Goal: Entertainment & Leisure: Consume media (video, audio)

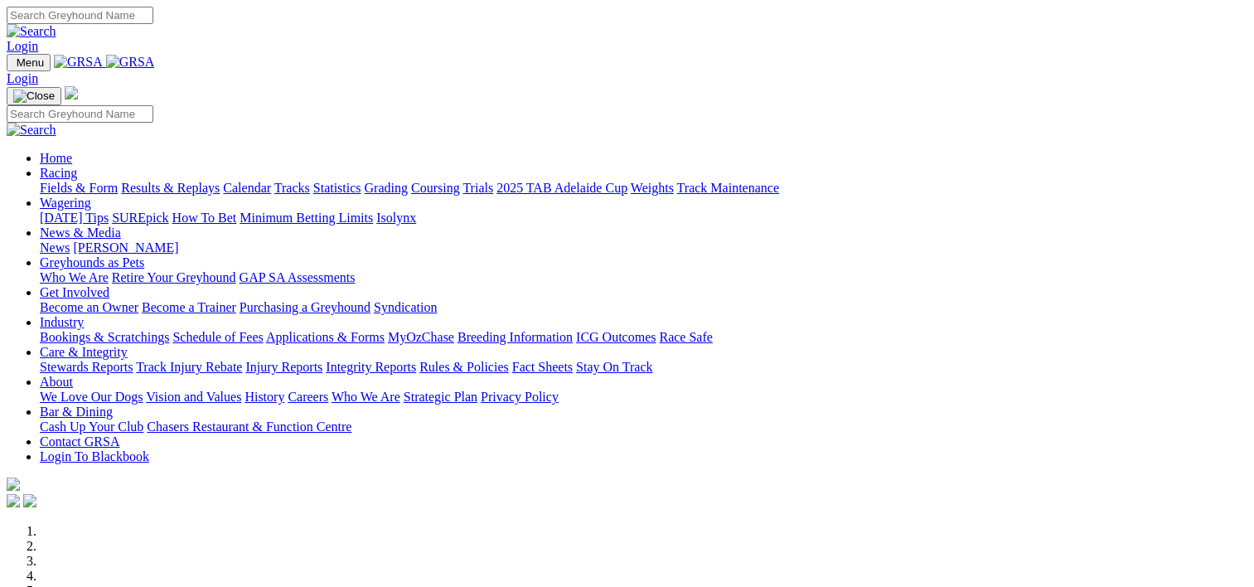
scroll to position [557, 0]
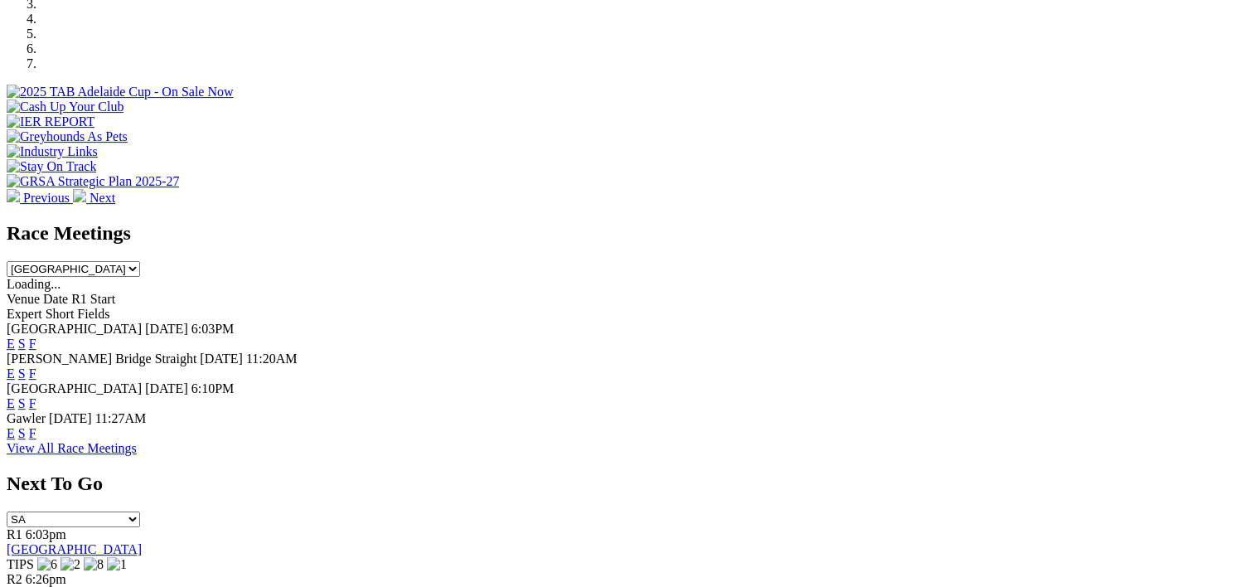
click at [36, 426] on link "F" at bounding box center [32, 433] width 7 height 14
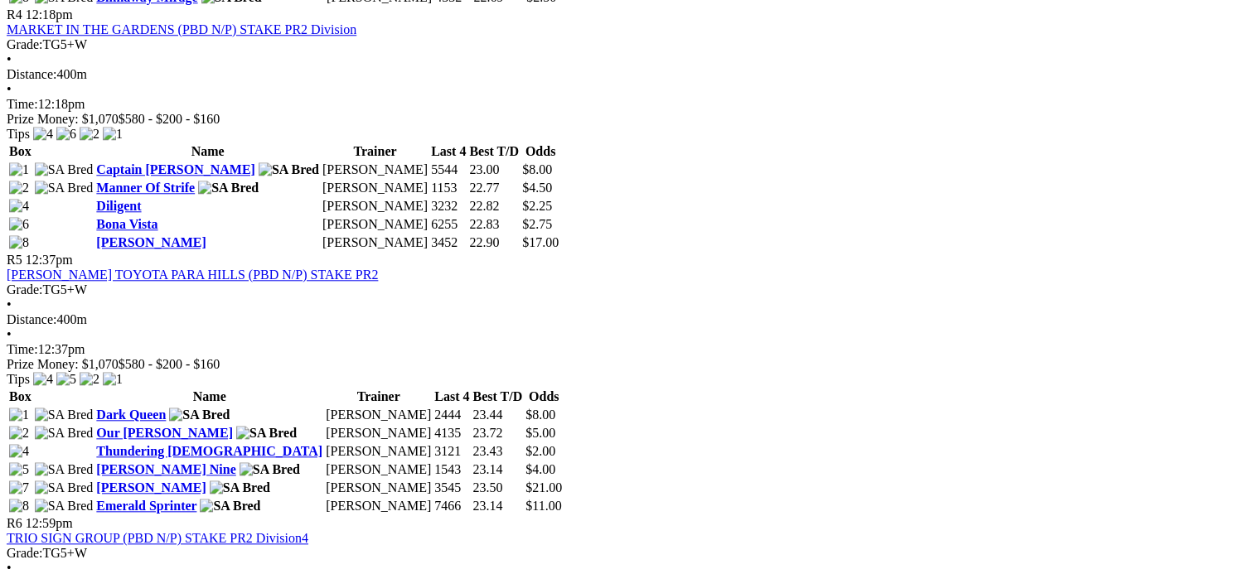
scroll to position [1601, 0]
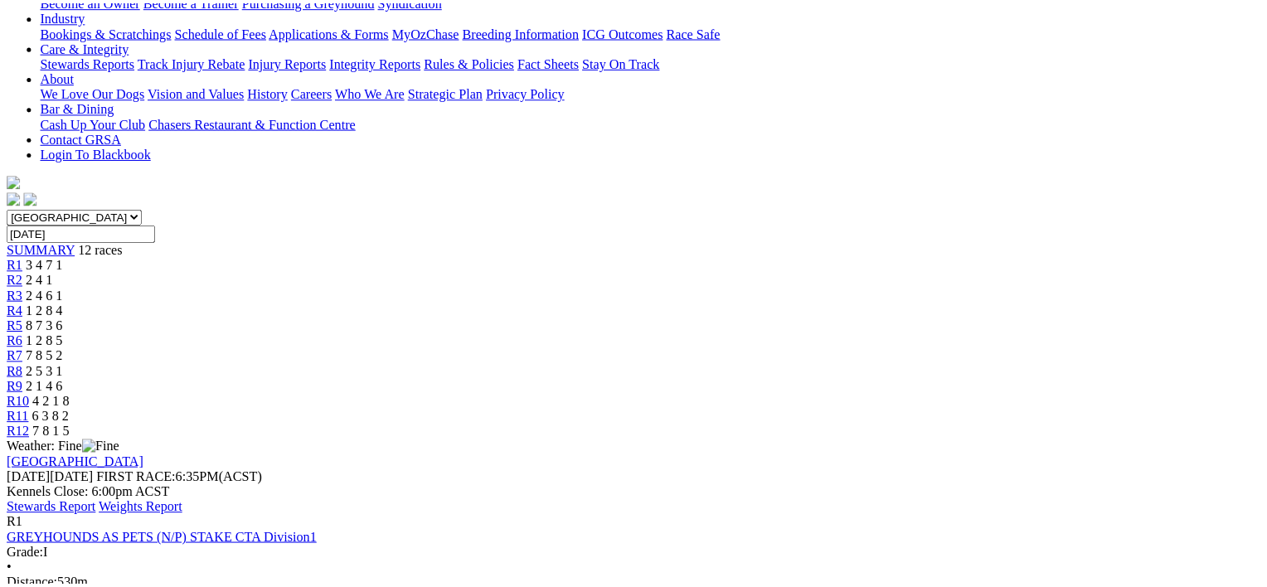
scroll to position [345, 0]
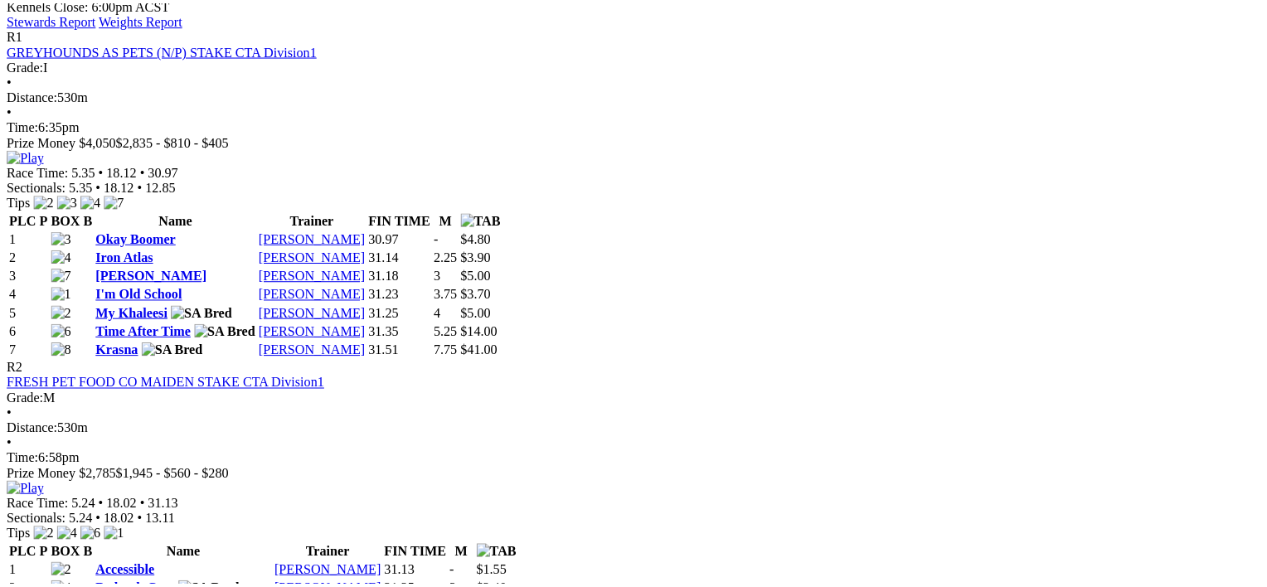
scroll to position [817, 0]
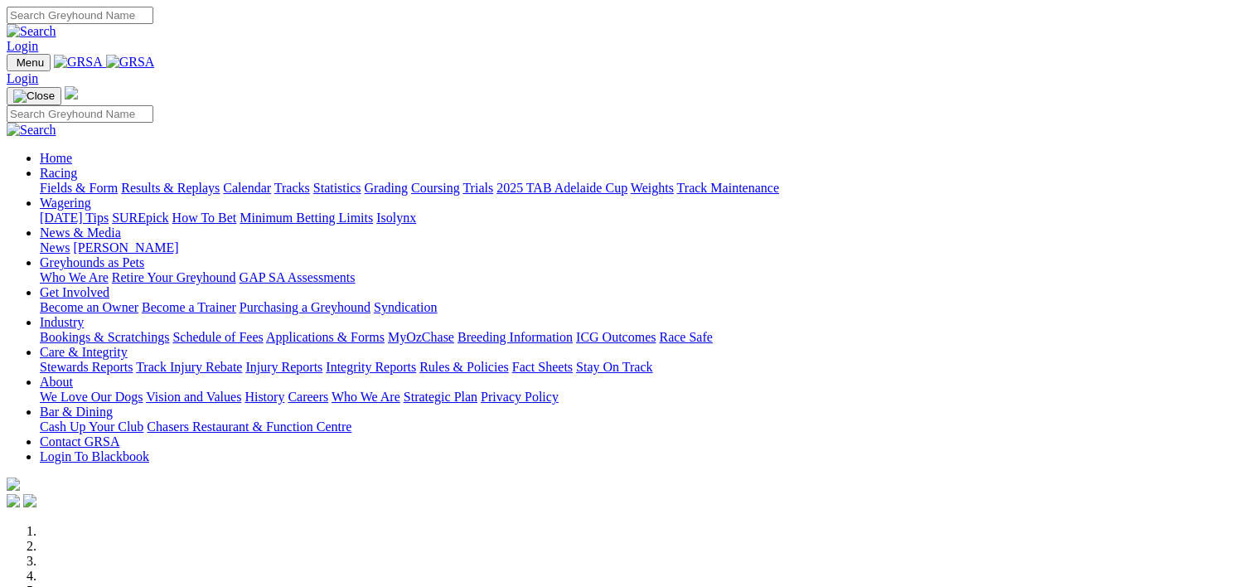
scroll to position [583, 0]
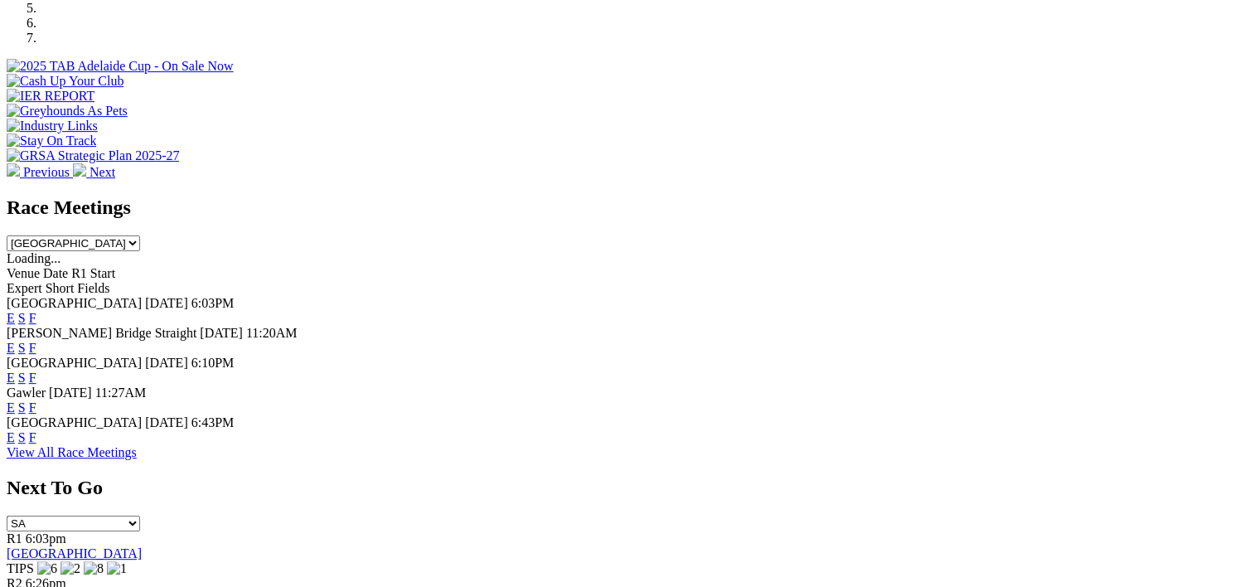
click at [36, 430] on link "F" at bounding box center [32, 437] width 7 height 14
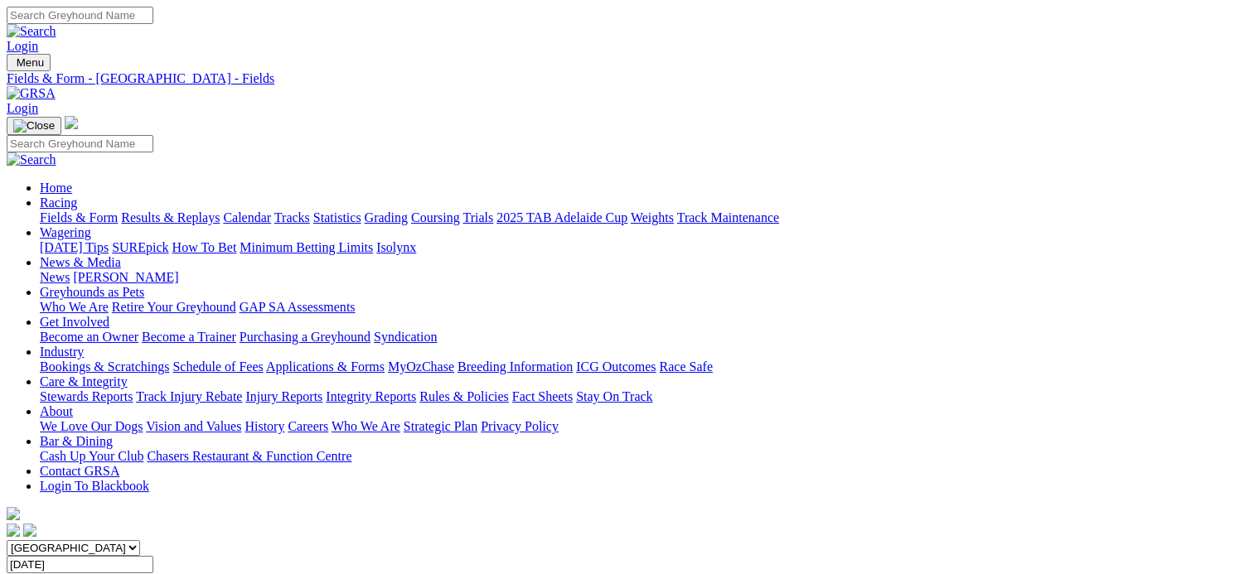
click at [220, 211] on link "Results & Replays" at bounding box center [170, 218] width 99 height 14
click at [168, 574] on div "SUMMARY 11 races" at bounding box center [627, 581] width 1241 height 15
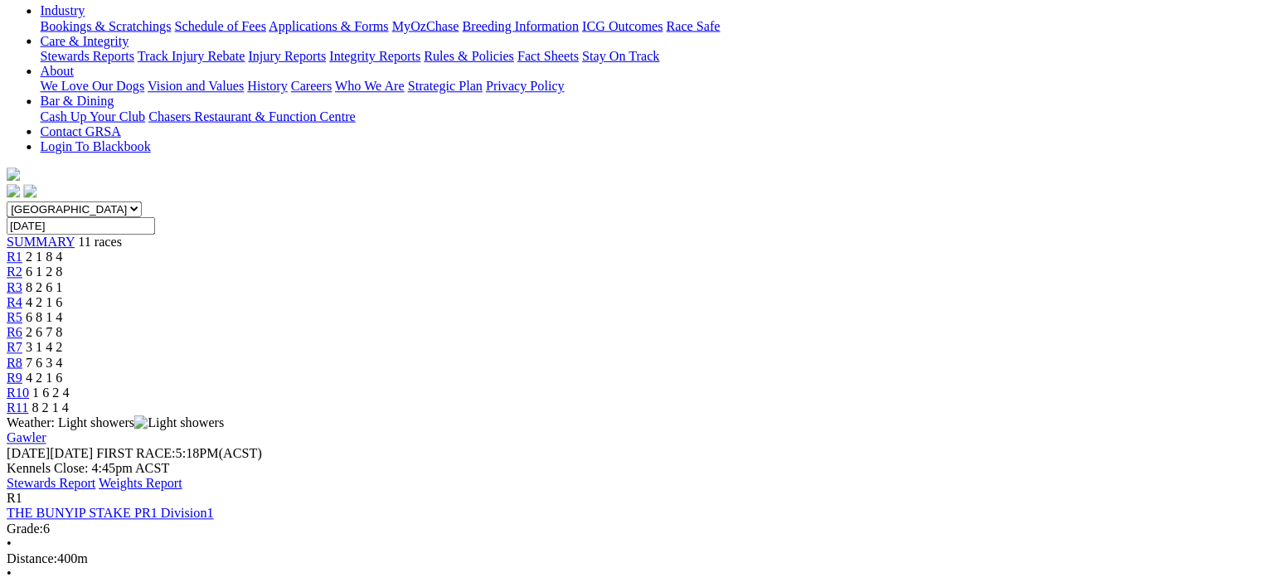
scroll to position [324, 0]
